Goal: Information Seeking & Learning: Learn about a topic

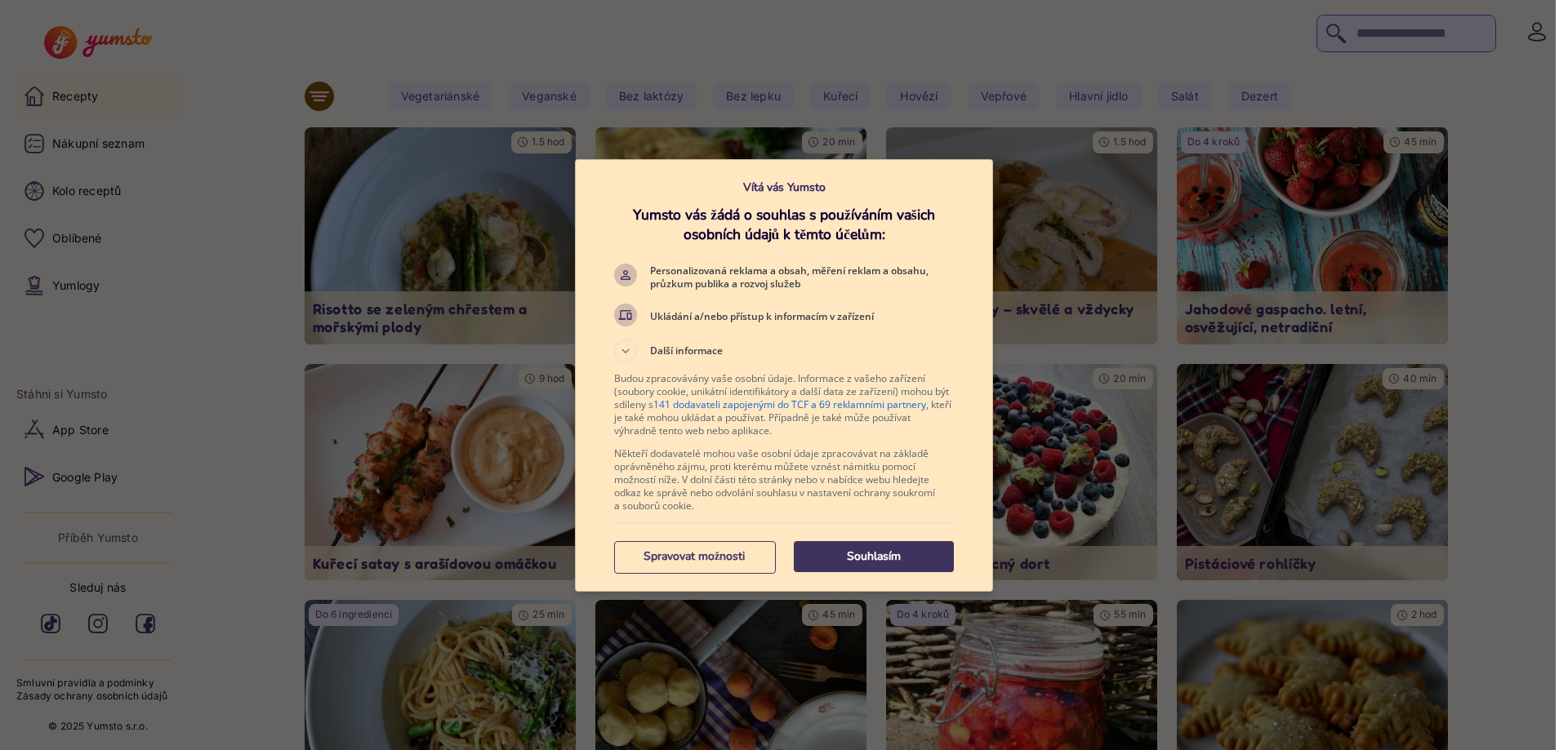
click at [878, 553] on p "Souhlasím" at bounding box center [874, 556] width 160 height 16
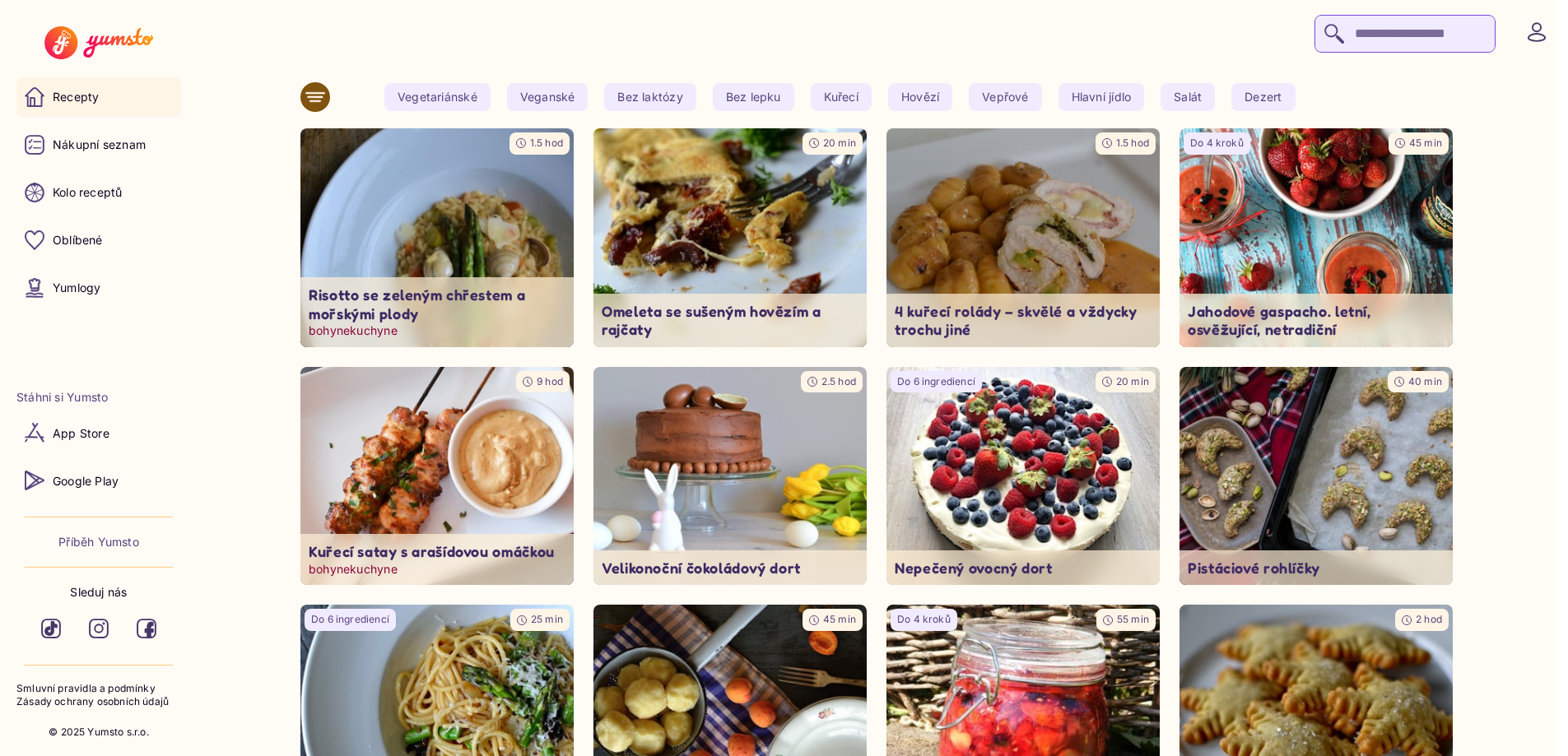
click at [468, 255] on img at bounding box center [437, 237] width 287 height 229
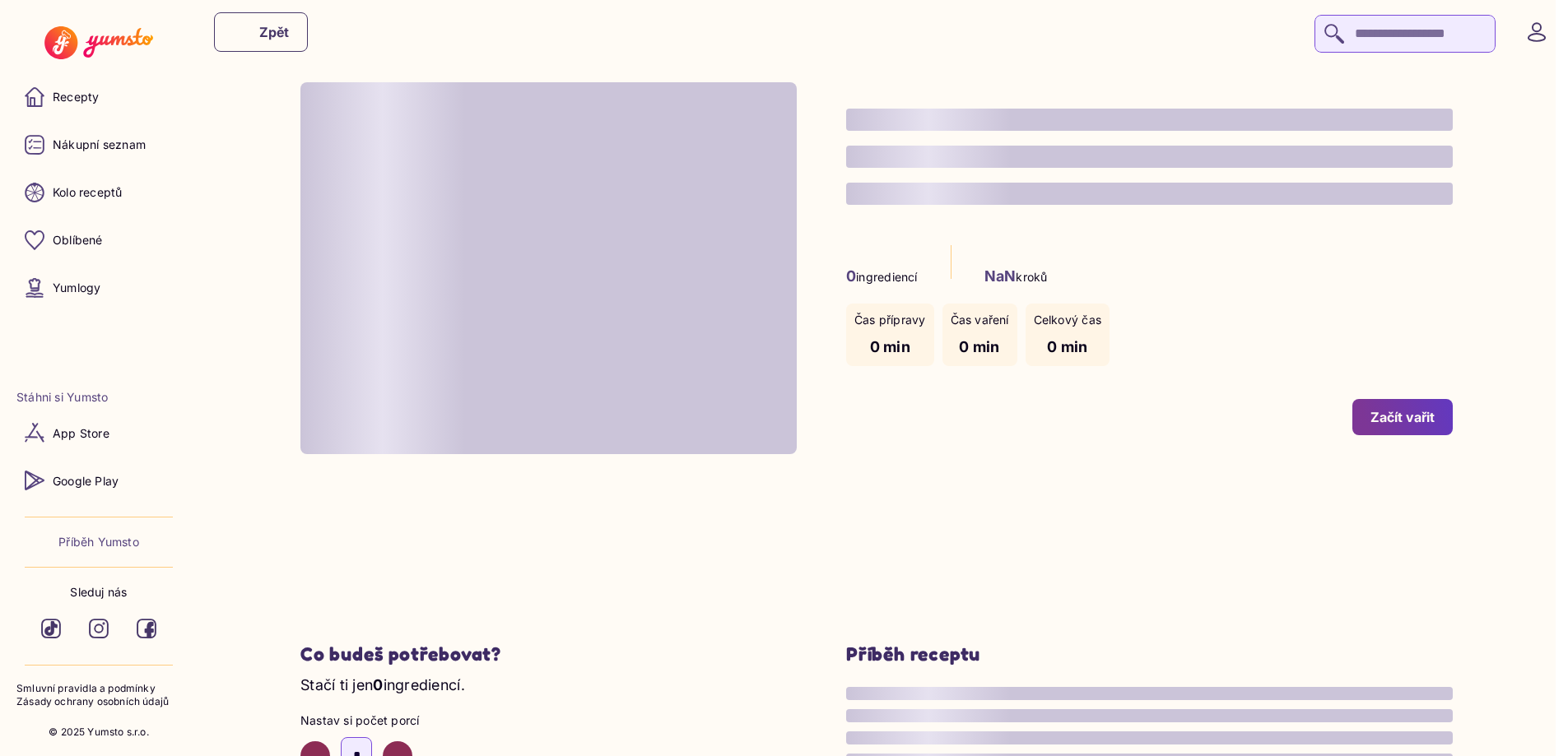
type input "*"
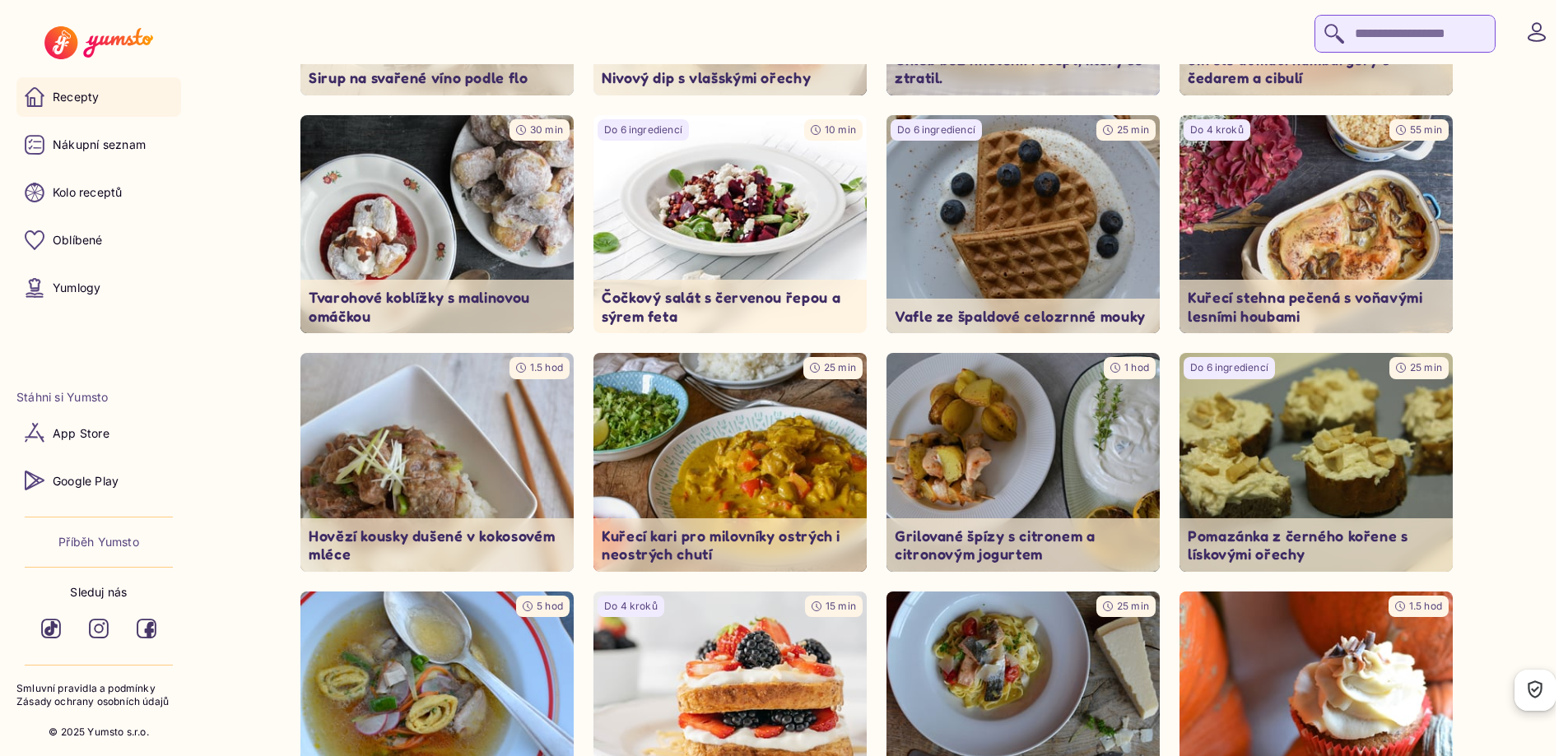
scroll to position [11766, 0]
